Goal: Task Accomplishment & Management: Manage account settings

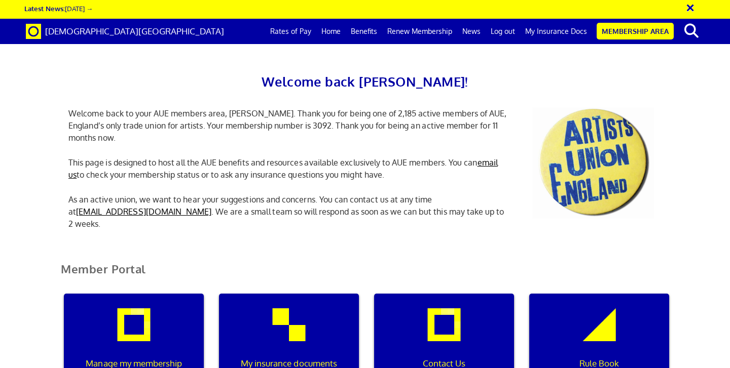
scroll to position [124, 0]
click at [296, 294] on div "My insurance documents" at bounding box center [289, 342] width 140 height 97
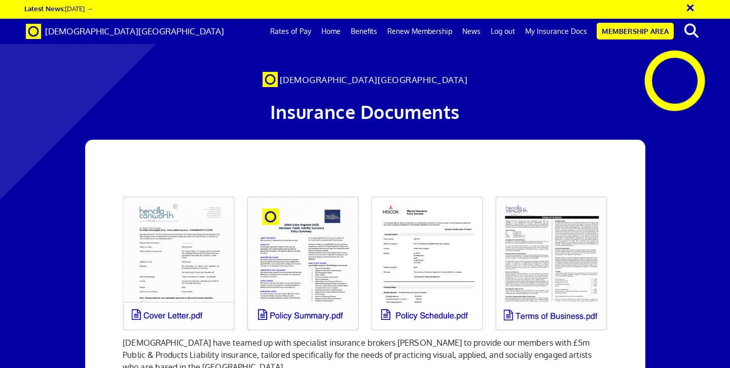
scroll to position [78, 0]
click at [180, 191] on link at bounding box center [179, 264] width 124 height 146
click at [440, 191] on link at bounding box center [427, 264] width 124 height 146
click at [368, 83] on span "[DEMOGRAPHIC_DATA][GEOGRAPHIC_DATA]" at bounding box center [374, 79] width 188 height 11
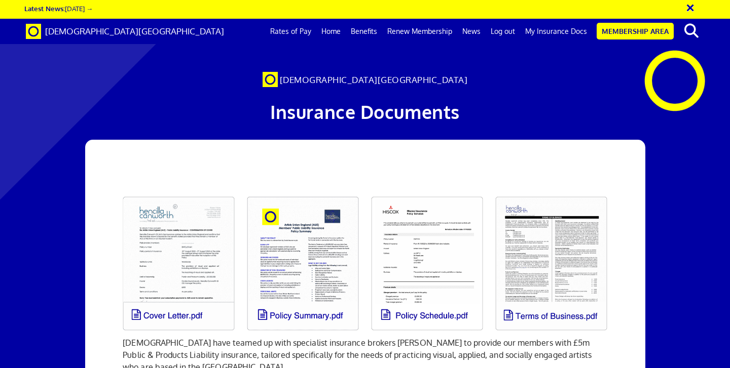
scroll to position [529, 0]
click at [652, 28] on link "Membership Area" at bounding box center [634, 31] width 77 height 17
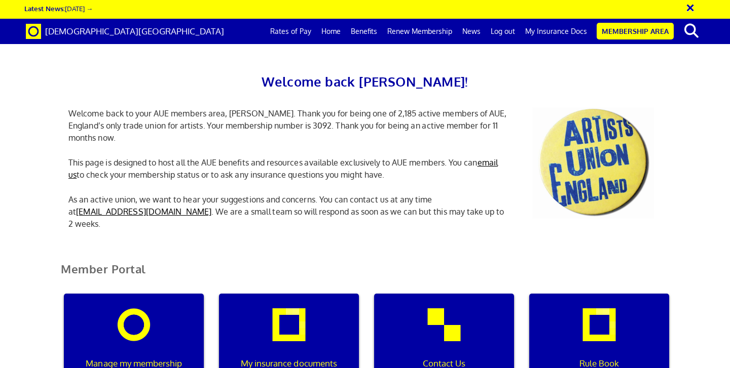
scroll to position [174, 0]
click at [175, 294] on div "Manage my membership" at bounding box center [134, 342] width 140 height 97
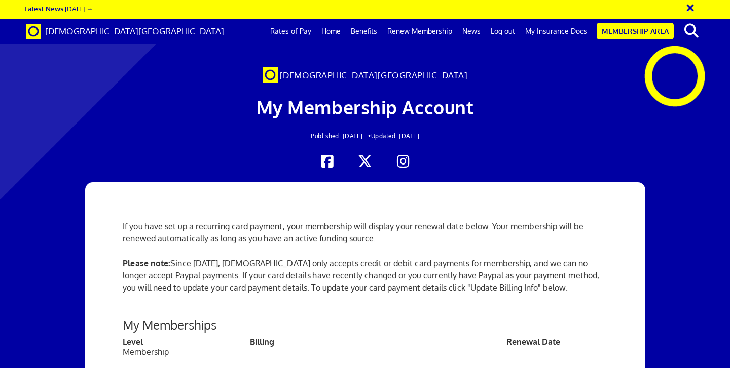
scroll to position [268, 0]
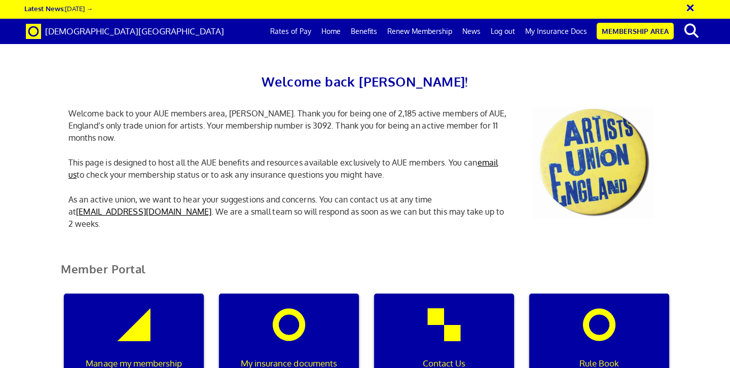
scroll to position [201, 0]
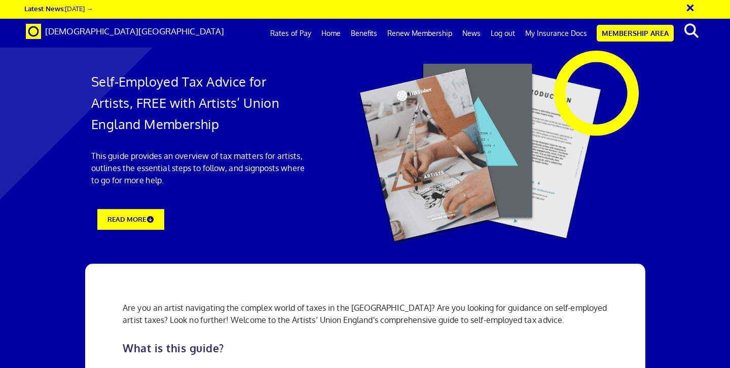
scroll to position [1235, 0]
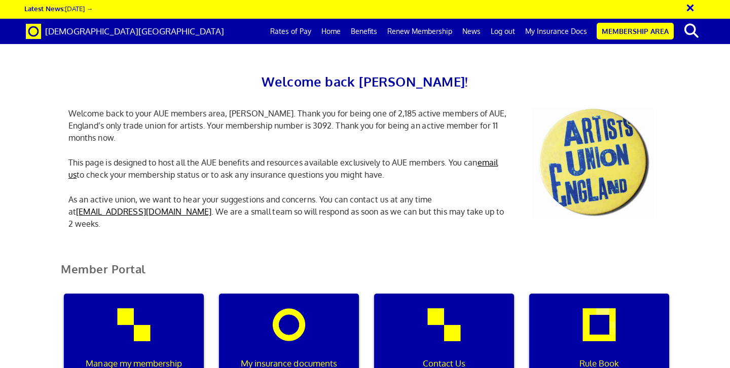
click at [188, 199] on p "As an active union, we want to hear your suggestions and concerns. You can cont…" at bounding box center [289, 212] width 456 height 36
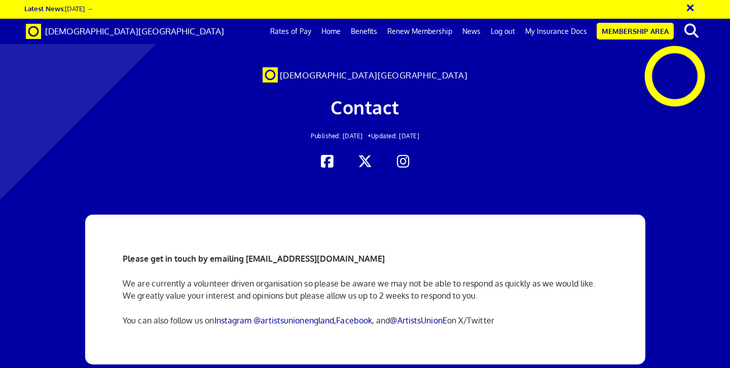
scroll to position [120, 0]
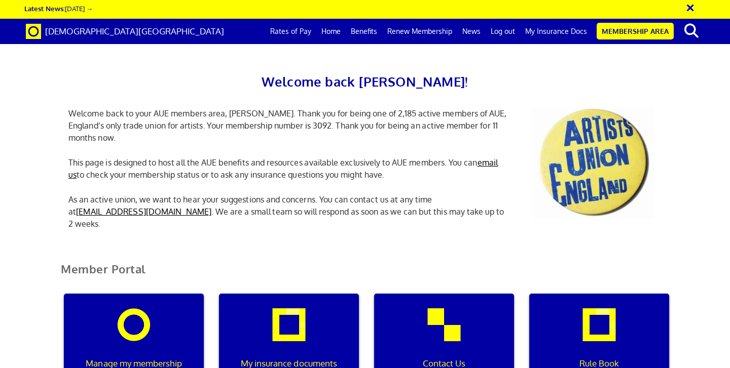
scroll to position [215, 0]
click at [303, 294] on div "My insurance documents" at bounding box center [289, 342] width 140 height 97
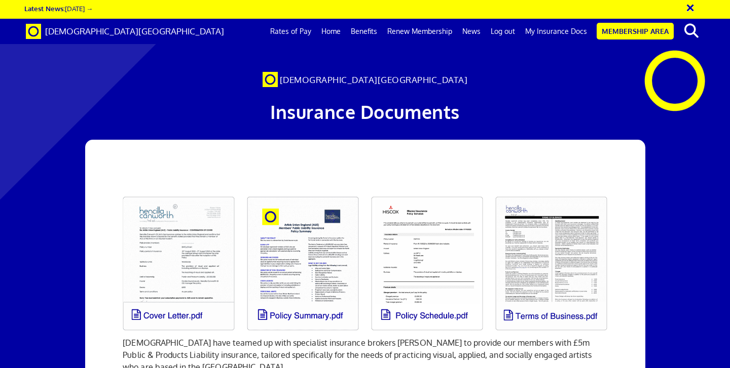
click at [299, 242] on link at bounding box center [303, 264] width 124 height 146
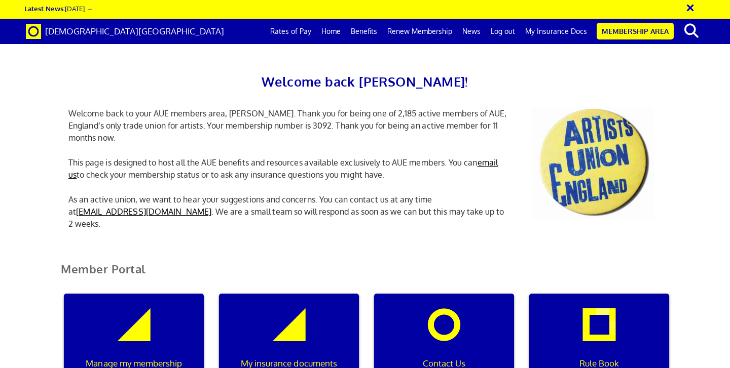
scroll to position [0, 3]
click at [168, 294] on div "Manage my membership" at bounding box center [134, 342] width 140 height 97
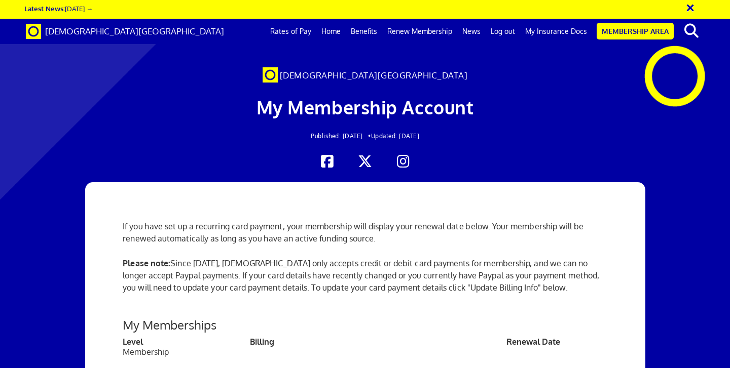
scroll to position [381, 0]
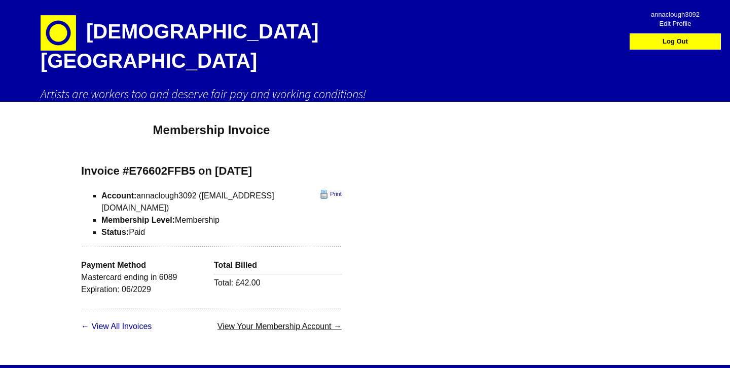
click at [241, 322] on link "View Your Membership Account →" at bounding box center [279, 326] width 124 height 9
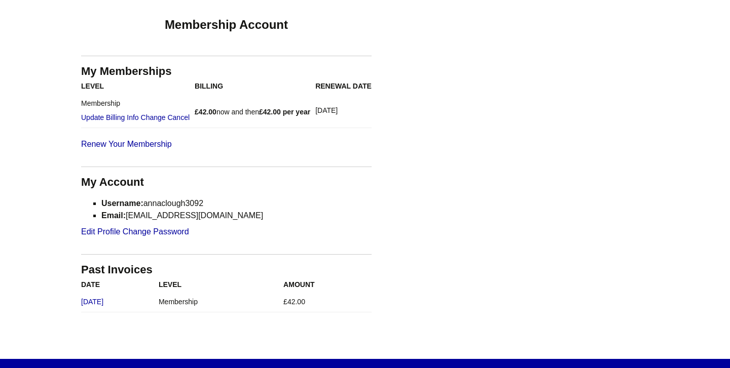
scroll to position [132, 0]
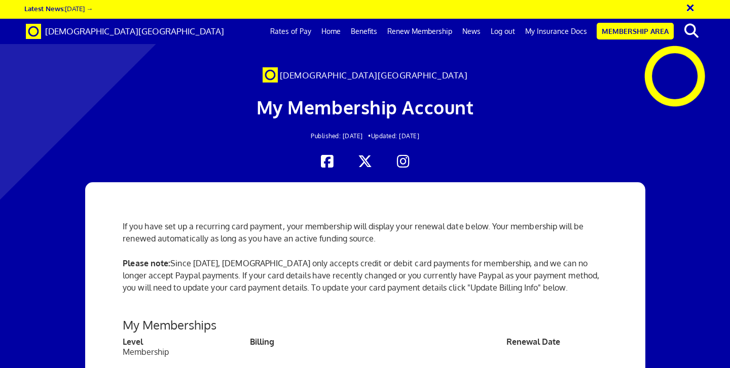
click at [443, 28] on link "Renew Membership" at bounding box center [419, 31] width 75 height 25
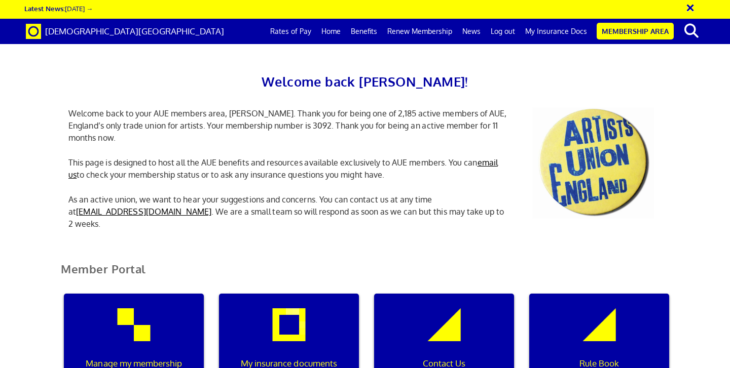
scroll to position [0, 3]
click at [330, 294] on div "My insurance documents" at bounding box center [289, 342] width 140 height 97
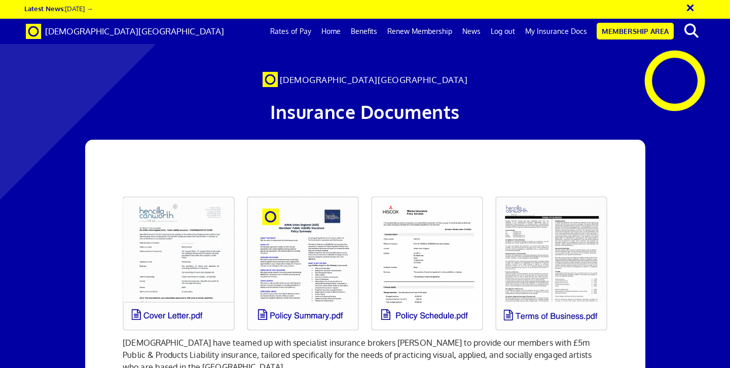
scroll to position [0, 6]
click at [202, 232] on link at bounding box center [179, 264] width 124 height 146
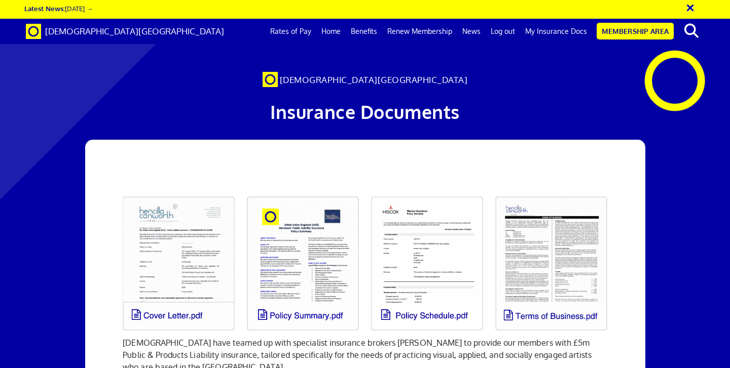
click at [176, 191] on link at bounding box center [179, 264] width 124 height 146
click at [636, 25] on link "Membership Area" at bounding box center [634, 31] width 77 height 17
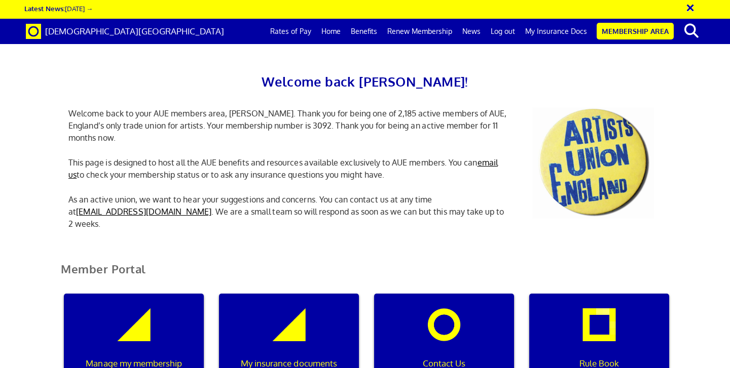
scroll to position [276, 0]
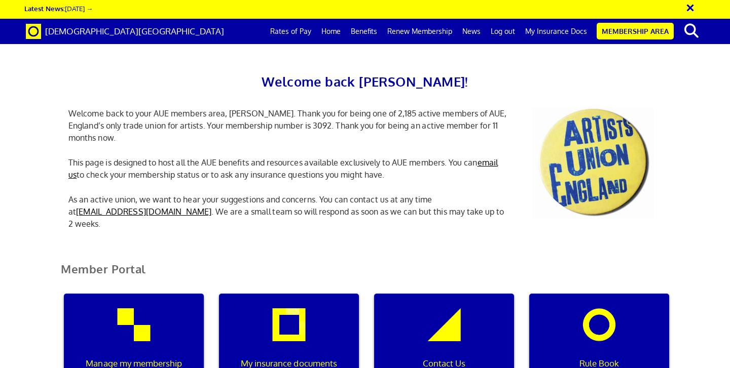
scroll to position [0, 3]
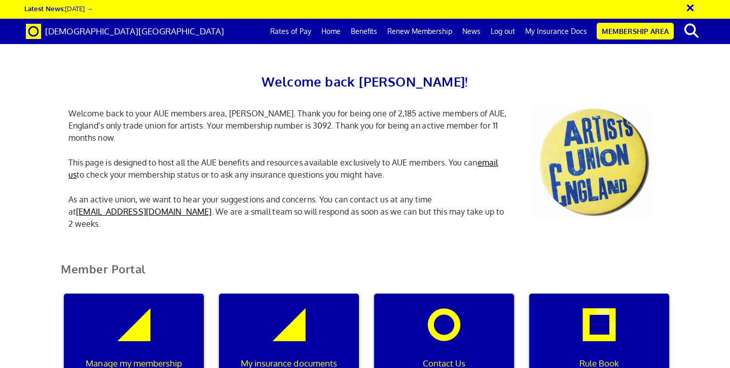
scroll to position [183, 0]
click at [166, 294] on div "Manage my membership" at bounding box center [134, 342] width 140 height 97
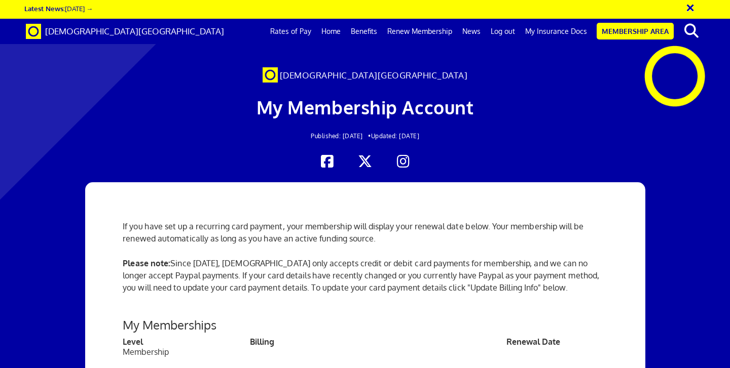
scroll to position [267, 0]
drag, startPoint x: 192, startPoint y: 215, endPoint x: 275, endPoint y: 216, distance: 83.6
copy li "annaclough3092"
